Goal: Information Seeking & Learning: Understand process/instructions

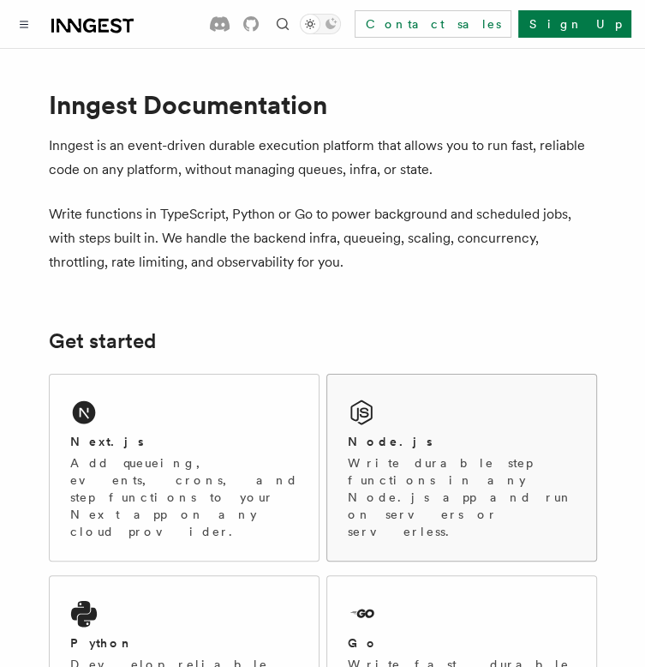
click at [382, 435] on h2 "Node.js" at bounding box center [390, 441] width 85 height 17
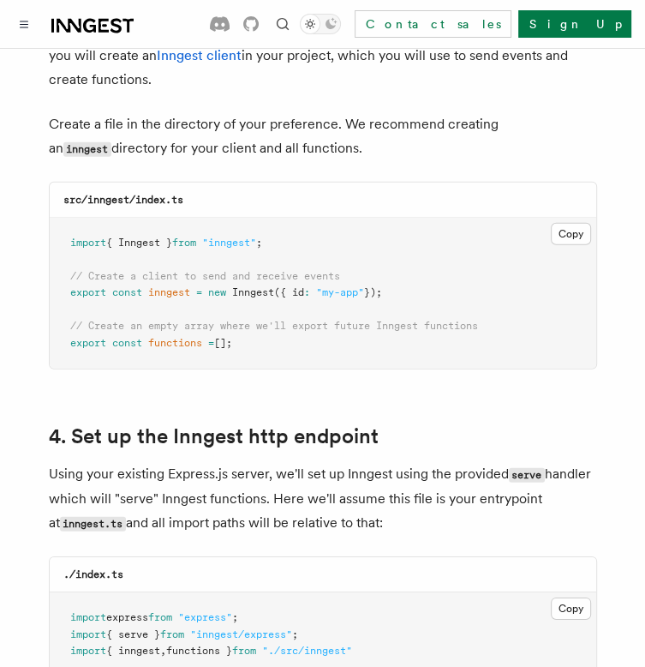
scroll to position [2229, 0]
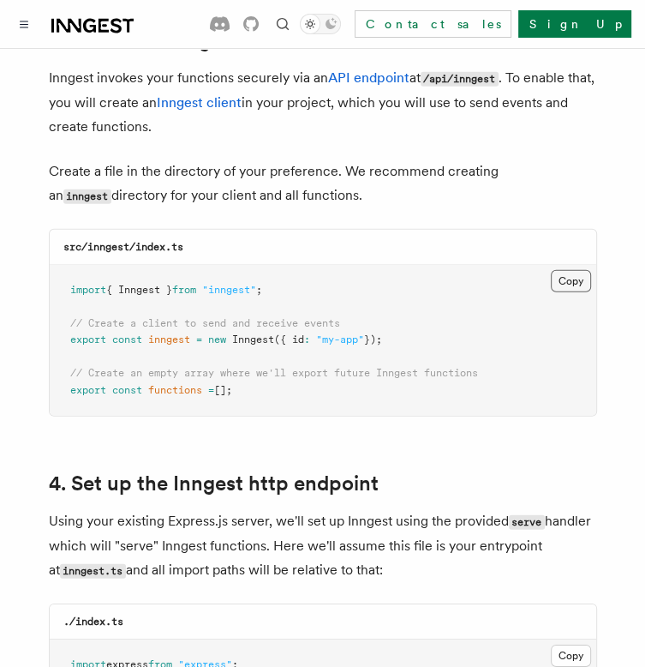
click at [569, 270] on button "Copy Copied" at bounding box center [571, 281] width 40 height 22
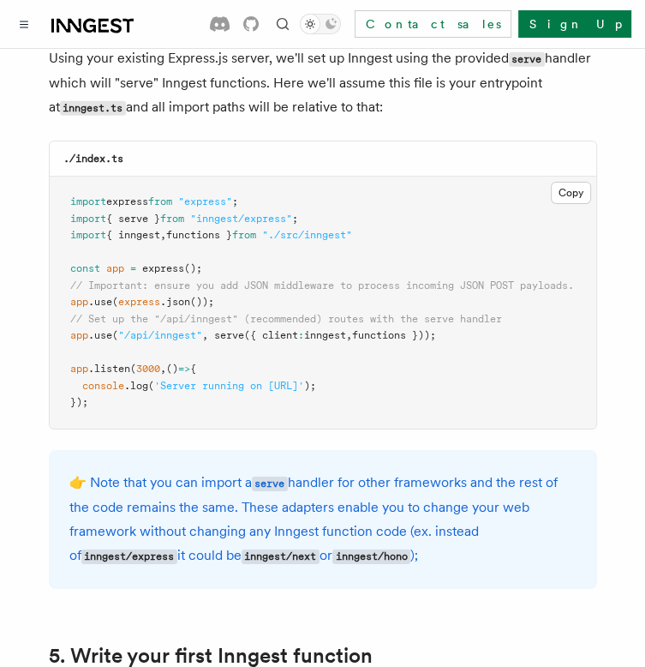
scroll to position [2743, 0]
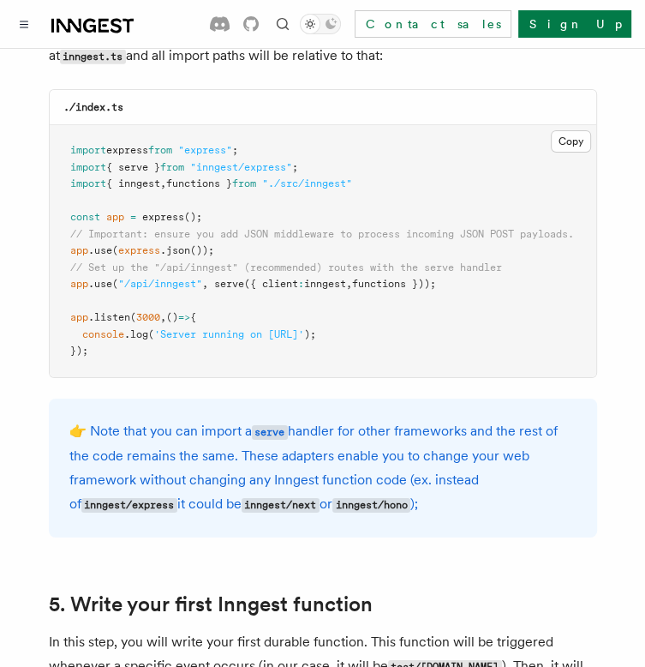
drag, startPoint x: 473, startPoint y: 263, endPoint x: 30, endPoint y: 265, distance: 443.2
copy span "app .use ( "/api/inngest" , serve ({ client : inngest , functions }));"
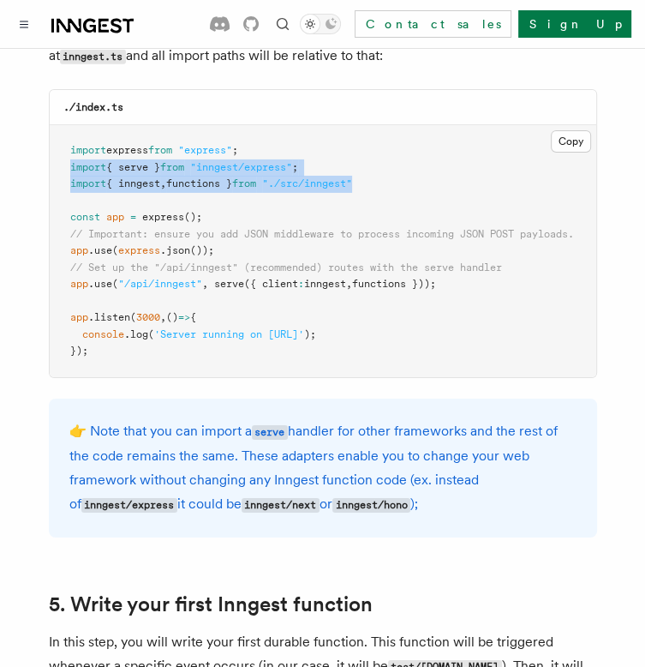
drag, startPoint x: 382, startPoint y: 162, endPoint x: 61, endPoint y: 147, distance: 321.8
click at [61, 147] on pre "import express from "express" ; import { serve } from "inngest/express" ; impor…" at bounding box center [323, 251] width 547 height 252
copy code "import { serve } from "inngest/express" ; import { inngest , functions } from "…"
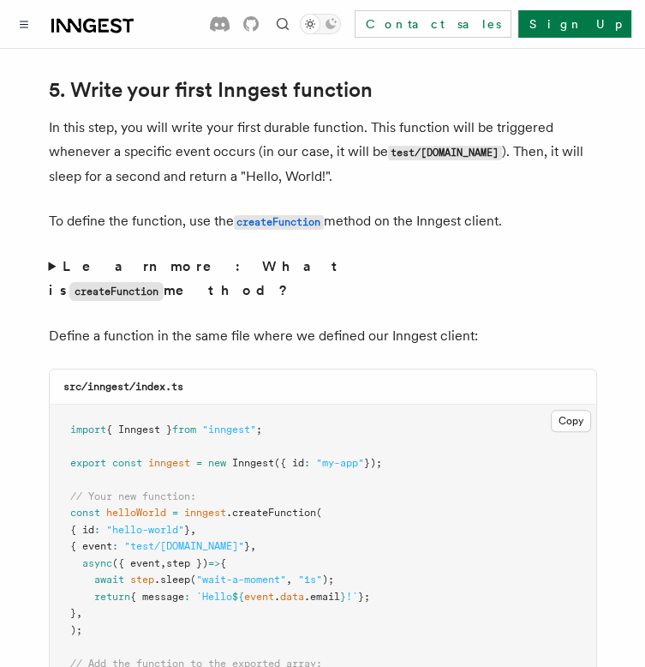
scroll to position [3429, 0]
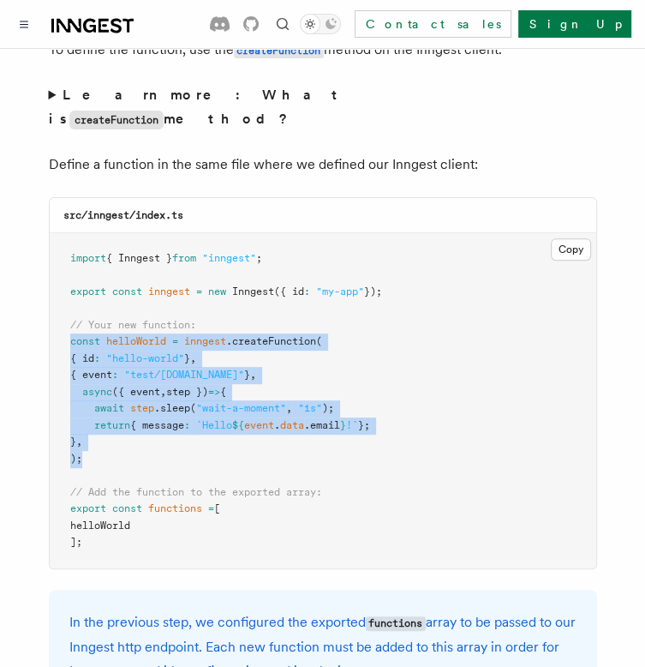
drag, startPoint x: 68, startPoint y: 306, endPoint x: 134, endPoint y: 434, distance: 143.8
click at [134, 434] on pre "import { Inngest } from "inngest" ; export const inngest = new Inngest ({ id : …" at bounding box center [323, 400] width 547 height 335
copy code "const helloWorld = inngest .createFunction ( { id : "hello-world" } , { event :…"
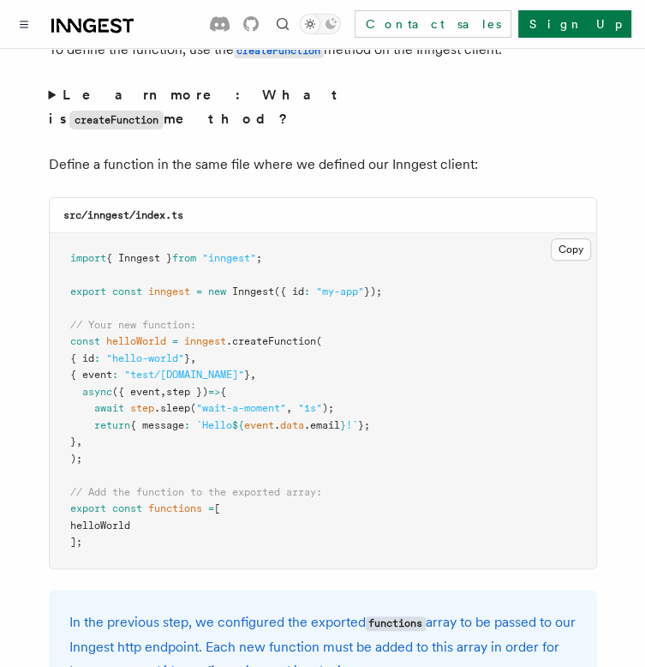
click at [513, 153] on p "Define a function in the same file where we defined our Inngest client:" at bounding box center [323, 165] width 549 height 24
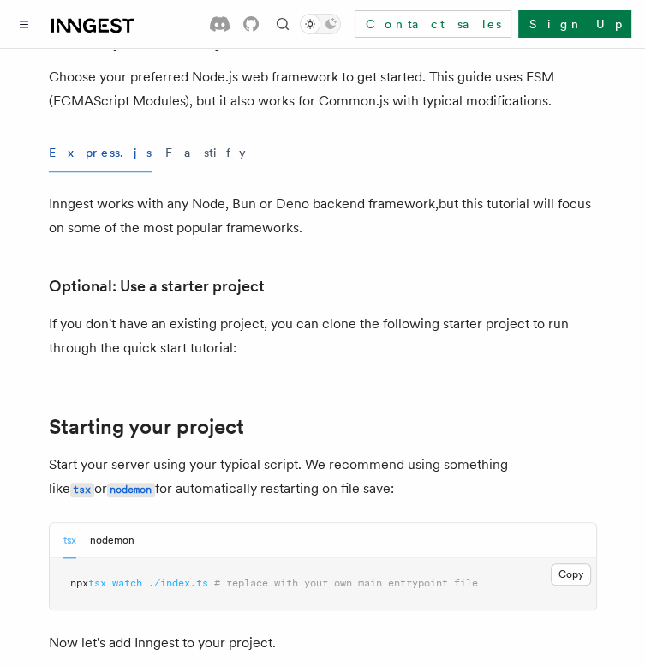
scroll to position [0, 0]
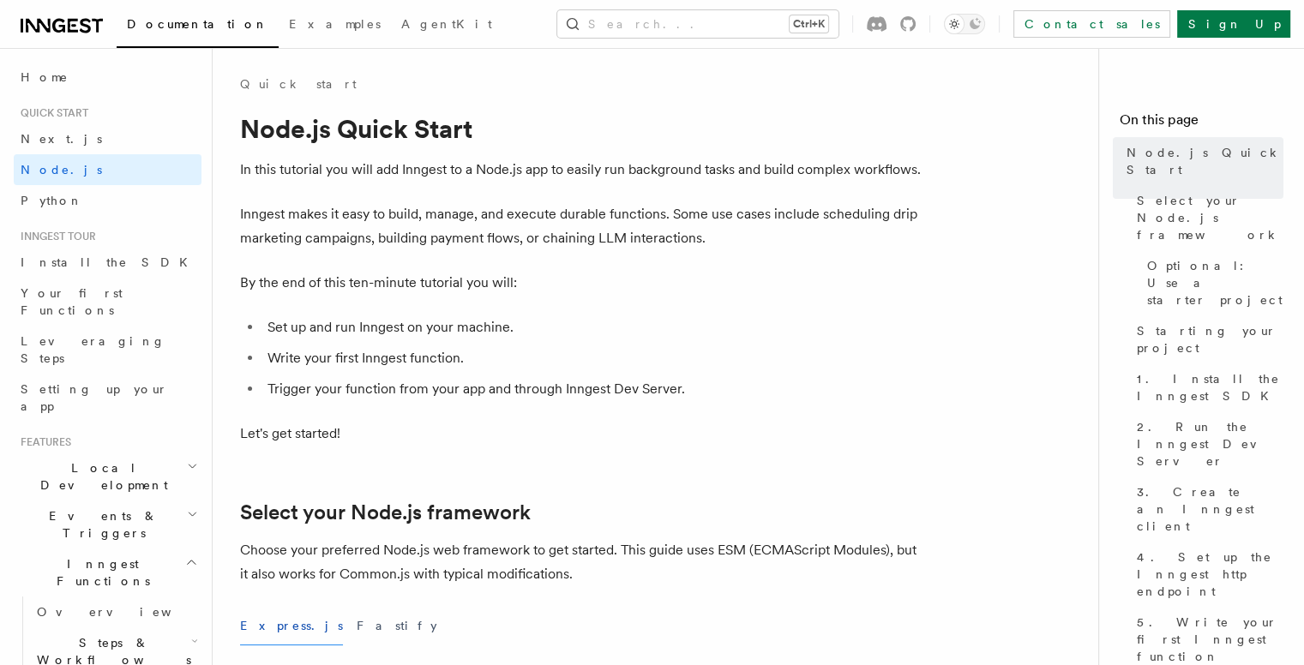
click at [543, 28] on div "Search... Ctrl+K Contact sales Sign Up" at bounding box center [916, 23] width 747 height 27
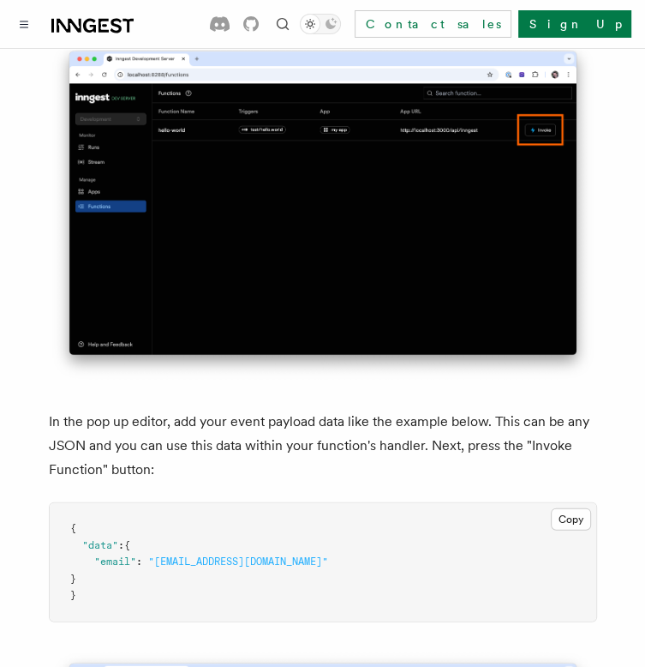
scroll to position [4800, 0]
